Goal: Information Seeking & Learning: Learn about a topic

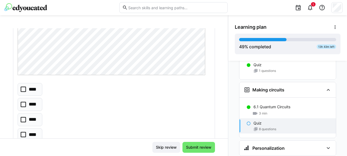
scroll to position [784, 0]
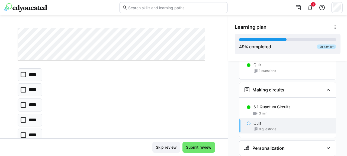
click at [22, 132] on icon at bounding box center [23, 134] width 5 height 5
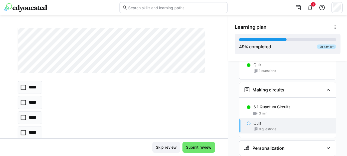
scroll to position [957, 0]
click at [25, 99] on icon at bounding box center [23, 101] width 5 height 5
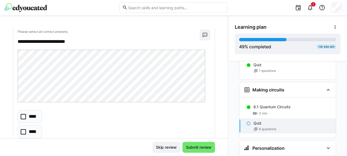
scroll to position [1083, 0]
click at [23, 114] on icon at bounding box center [23, 116] width 5 height 5
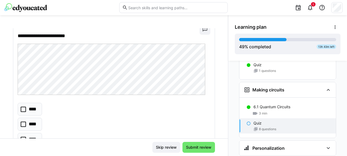
scroll to position [1229, 0]
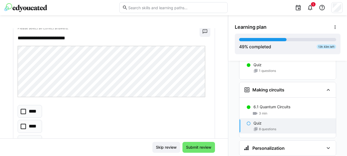
click at [219, 97] on div "**********" at bounding box center [114, 83] width 228 height 110
click at [23, 139] on icon at bounding box center [23, 141] width 5 height 5
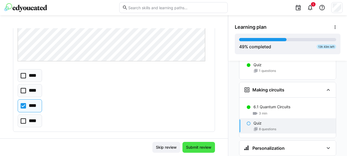
click at [195, 147] on span "Submit review" at bounding box center [198, 147] width 27 height 5
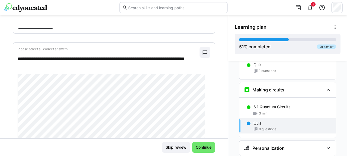
scroll to position [0, 0]
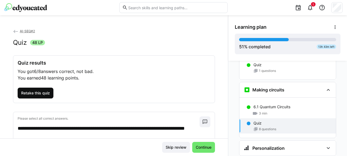
click at [37, 92] on span "Retake this quiz" at bounding box center [35, 92] width 30 height 5
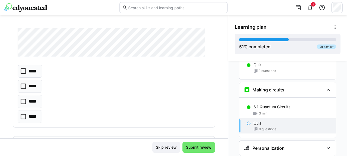
scroll to position [142, 0]
click at [22, 68] on icon at bounding box center [23, 68] width 5 height 5
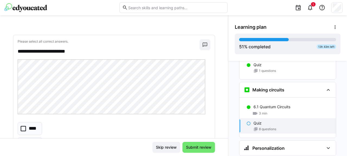
scroll to position [276, 0]
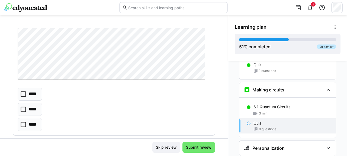
click at [22, 124] on icon at bounding box center [23, 124] width 5 height 5
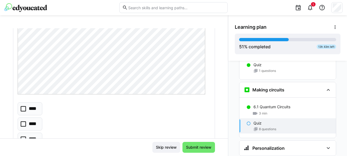
scroll to position [424, 0]
click at [23, 136] on icon at bounding box center [23, 138] width 5 height 5
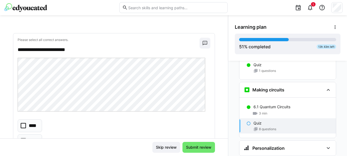
scroll to position [581, 0]
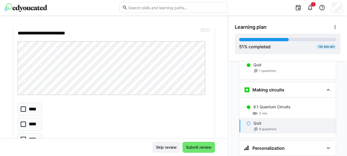
click at [23, 121] on icon at bounding box center [23, 123] width 5 height 5
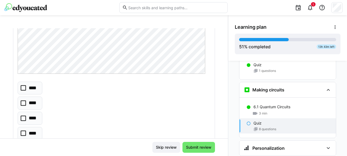
scroll to position [797, 0]
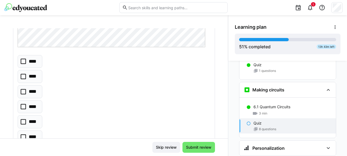
click at [23, 120] on icon at bounding box center [23, 121] width 5 height 5
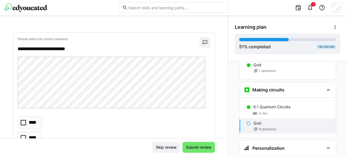
scroll to position [965, 0]
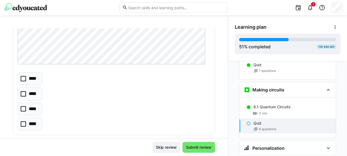
click at [24, 91] on icon at bounding box center [23, 93] width 5 height 5
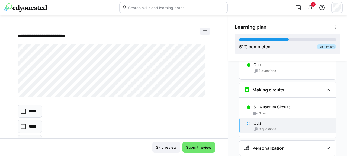
scroll to position [1089, 0]
click at [22, 108] on icon at bounding box center [23, 110] width 5 height 5
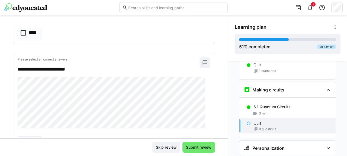
scroll to position [1229, 0]
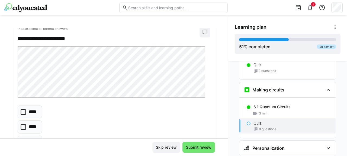
click at [24, 139] on icon at bounding box center [23, 141] width 5 height 5
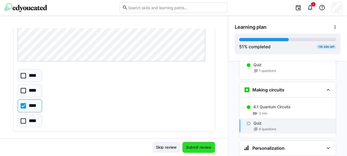
click at [196, 148] on span "Submit review" at bounding box center [198, 147] width 27 height 5
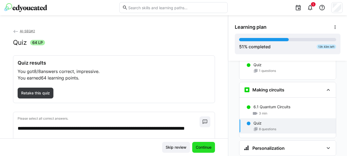
click at [199, 146] on span "Continue" at bounding box center [203, 147] width 17 height 5
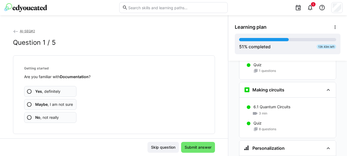
click at [51, 116] on span "No , not really" at bounding box center [47, 117] width 24 height 5
click at [48, 115] on span "No , not really" at bounding box center [47, 117] width 24 height 5
click at [43, 113] on app-assessment-question-radio "No , not really" at bounding box center [50, 117] width 52 height 11
click at [62, 118] on app-assessment-question-radio "No , not really" at bounding box center [50, 117] width 52 height 11
click at [54, 115] on span "No , not really" at bounding box center [47, 117] width 24 height 5
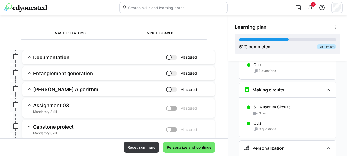
scroll to position [53, 0]
click at [183, 149] on span "Personalize and continue" at bounding box center [189, 147] width 46 height 5
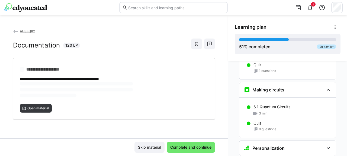
scroll to position [1245, 0]
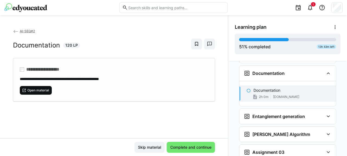
click at [32, 90] on span "Open material" at bounding box center [38, 90] width 23 height 4
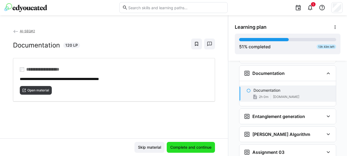
click at [197, 145] on span "Complete and continue" at bounding box center [190, 147] width 43 height 5
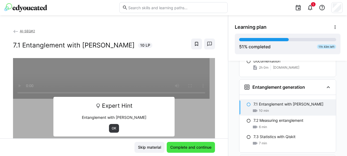
scroll to position [1276, 0]
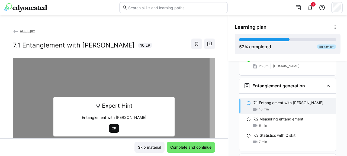
click at [111, 127] on span "OK" at bounding box center [114, 128] width 6 height 4
